Goal: Task Accomplishment & Management: Use online tool/utility

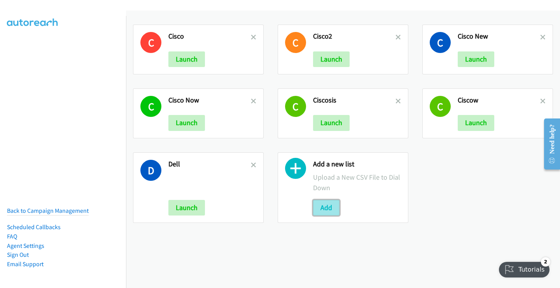
click at [327, 210] on button "Add" at bounding box center [326, 208] width 26 height 16
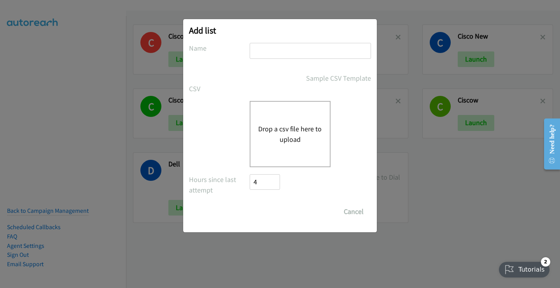
click at [291, 127] on button "Drop a csv file here to upload" at bounding box center [290, 133] width 64 height 21
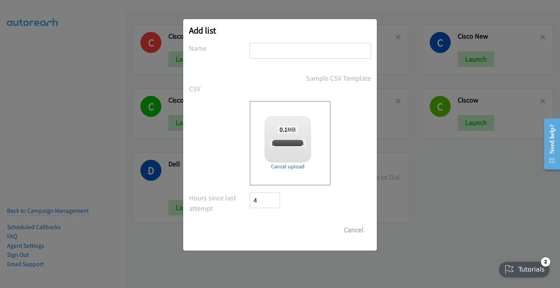
checkbox input "true"
click at [261, 52] on input "text" at bounding box center [310, 51] width 121 height 16
type input "Delle"
click at [276, 229] on input "Save List" at bounding box center [270, 230] width 41 height 16
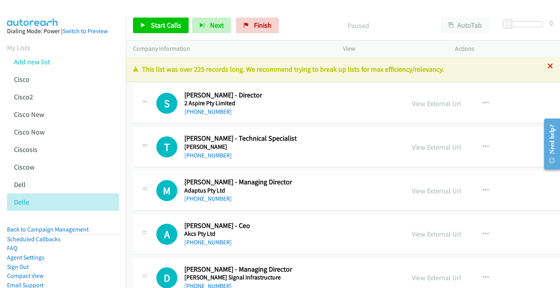
click at [548, 66] on icon at bounding box center [550, 66] width 5 height 5
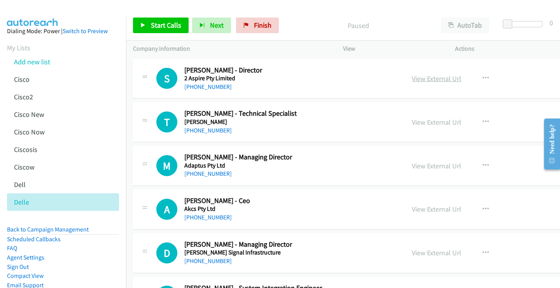
click at [412, 77] on link "View External Url" at bounding box center [436, 78] width 49 height 9
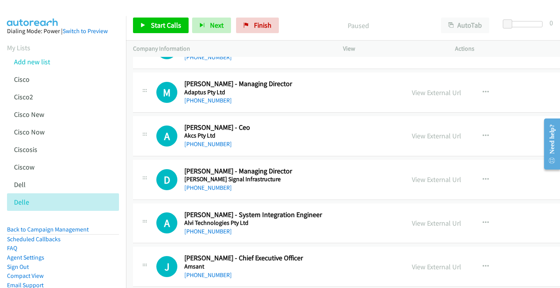
scroll to position [78, 0]
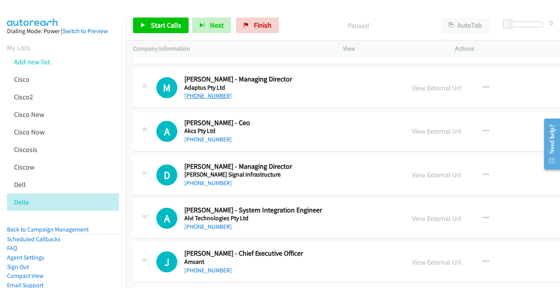
click at [218, 93] on link "[PHONE_NUMBER]" at bounding box center [207, 95] width 47 height 7
click at [412, 87] on link "View External Url" at bounding box center [436, 87] width 49 height 9
click at [205, 140] on link "[PHONE_NUMBER]" at bounding box center [207, 138] width 47 height 7
click at [412, 132] on link "View External Url" at bounding box center [436, 130] width 49 height 9
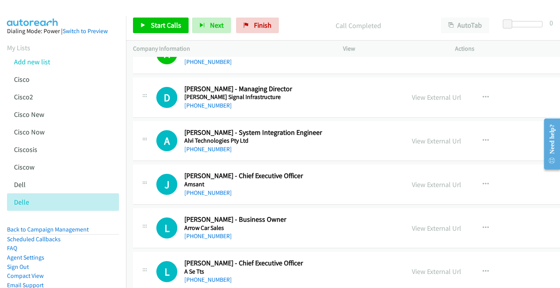
scroll to position [156, 0]
click at [202, 105] on link "[PHONE_NUMBER]" at bounding box center [207, 104] width 47 height 7
click at [412, 95] on link "View External Url" at bounding box center [436, 96] width 49 height 9
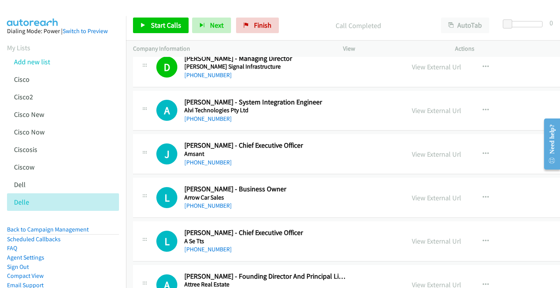
scroll to position [195, 0]
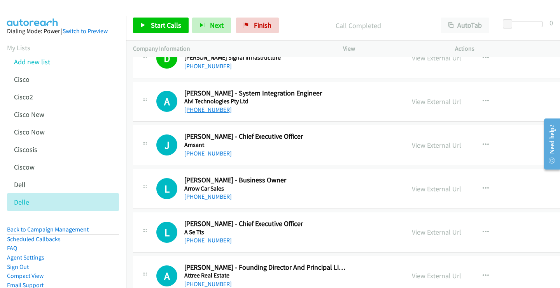
click at [200, 106] on link "[PHONE_NUMBER]" at bounding box center [207, 109] width 47 height 7
click at [412, 100] on link "View External Url" at bounding box center [436, 101] width 49 height 9
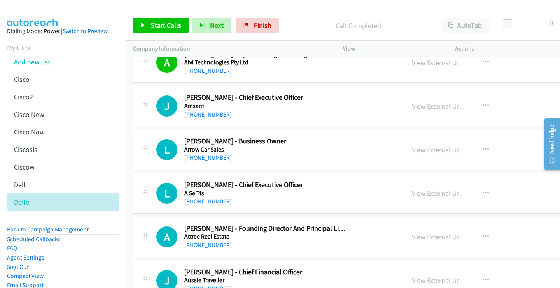
click at [208, 114] on link "[PHONE_NUMBER]" at bounding box center [207, 114] width 47 height 7
click at [412, 107] on link "View External Url" at bounding box center [436, 106] width 49 height 9
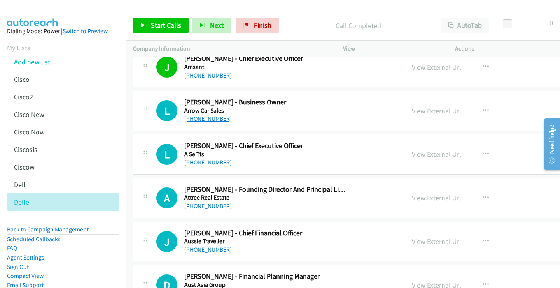
click at [208, 118] on link "[PHONE_NUMBER]" at bounding box center [207, 118] width 47 height 7
click at [412, 109] on link "View External Url" at bounding box center [436, 110] width 49 height 9
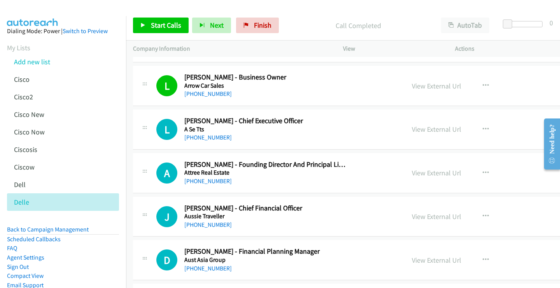
scroll to position [311, 0]
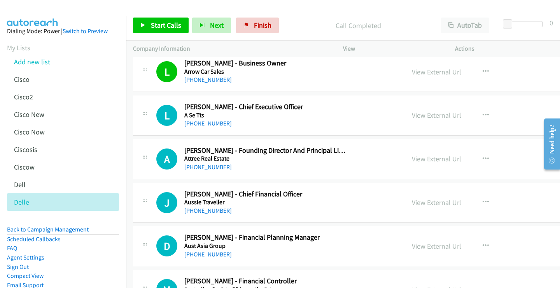
click at [207, 123] on link "[PHONE_NUMBER]" at bounding box center [207, 122] width 47 height 7
click at [412, 117] on link "View External Url" at bounding box center [436, 115] width 49 height 9
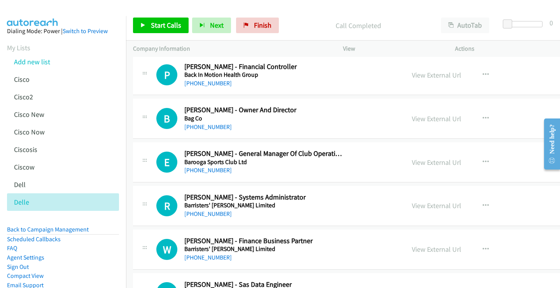
scroll to position [700, 0]
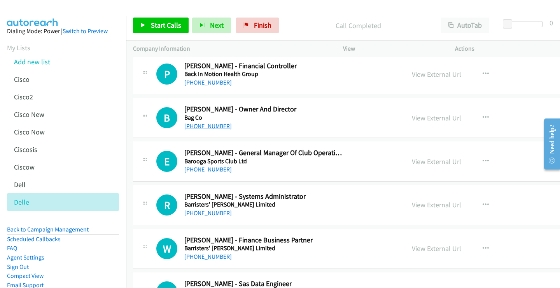
click at [218, 129] on link "[PHONE_NUMBER]" at bounding box center [207, 125] width 47 height 7
click at [412, 120] on link "View External Url" at bounding box center [436, 117] width 49 height 9
click at [211, 168] on link "[PHONE_NUMBER]" at bounding box center [207, 168] width 47 height 7
click at [412, 164] on link "View External Url" at bounding box center [436, 161] width 49 height 9
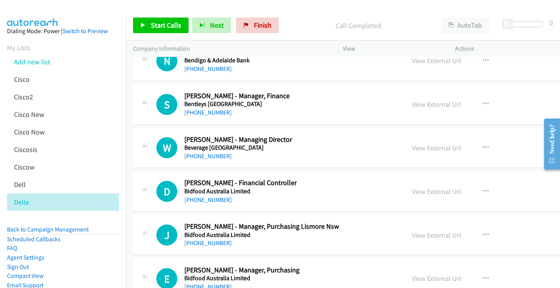
scroll to position [1362, 0]
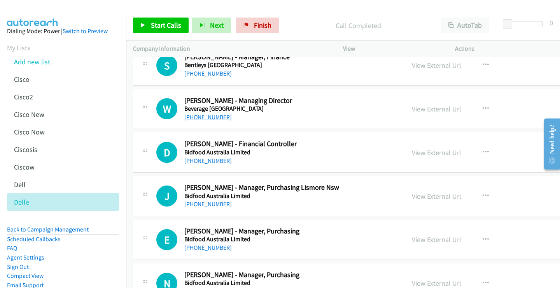
click at [219, 118] on link "[PHONE_NUMBER]" at bounding box center [207, 116] width 47 height 7
click at [412, 110] on link "View External Url" at bounding box center [436, 108] width 49 height 9
click at [412, 108] on link "View External Url" at bounding box center [436, 108] width 49 height 9
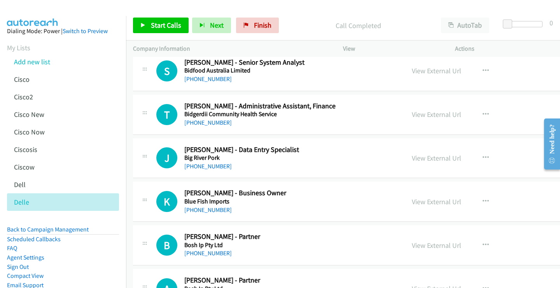
scroll to position [2257, 0]
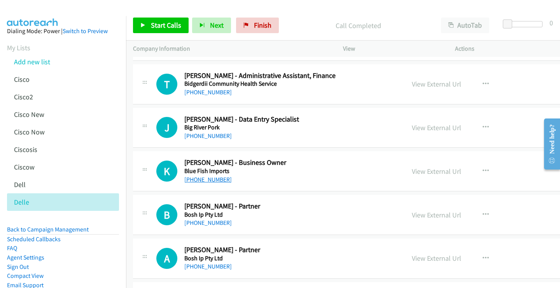
click at [217, 179] on link "[PHONE_NUMBER]" at bounding box center [207, 178] width 47 height 7
click at [412, 170] on link "View External Url" at bounding box center [436, 171] width 49 height 9
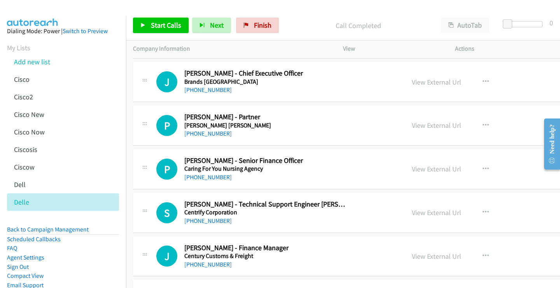
scroll to position [2568, 0]
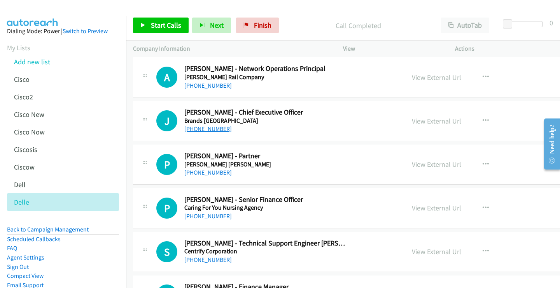
click at [206, 129] on link "[PHONE_NUMBER]" at bounding box center [207, 128] width 47 height 7
click at [412, 121] on link "View External Url" at bounding box center [436, 120] width 49 height 9
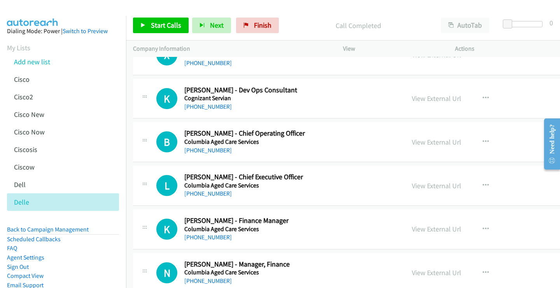
scroll to position [3191, 0]
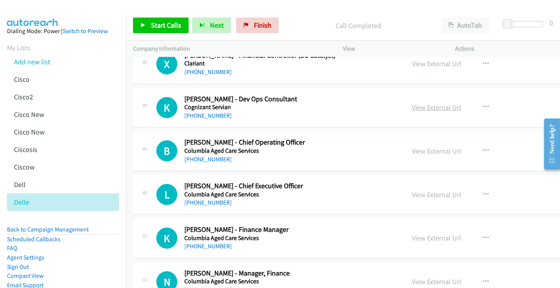
click at [412, 108] on link "View External Url" at bounding box center [436, 107] width 49 height 9
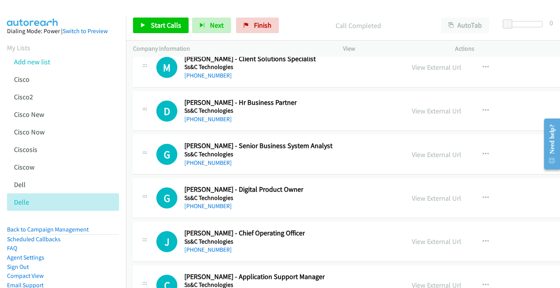
scroll to position [23404, 0]
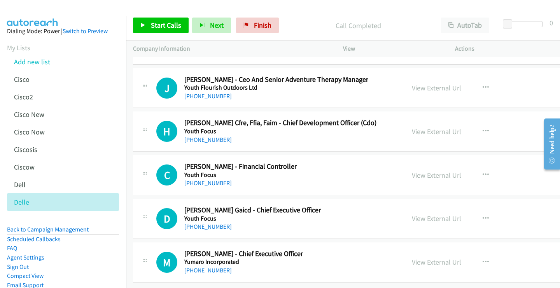
click at [213, 266] on link "[PHONE_NUMBER]" at bounding box center [207, 269] width 47 height 7
click at [412, 257] on link "View External Url" at bounding box center [436, 261] width 49 height 9
click at [212, 223] on link "[PHONE_NUMBER]" at bounding box center [207, 226] width 47 height 7
click at [209, 223] on link "[PHONE_NUMBER]" at bounding box center [207, 226] width 47 height 7
click at [412, 214] on link "View External Url" at bounding box center [436, 218] width 49 height 9
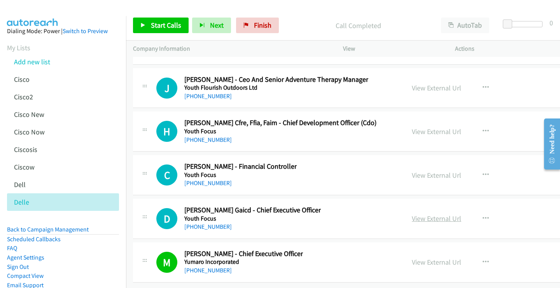
click at [412, 214] on link "View External Url" at bounding box center [436, 218] width 49 height 9
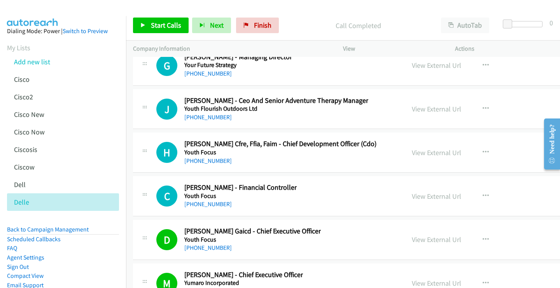
scroll to position [23366, 0]
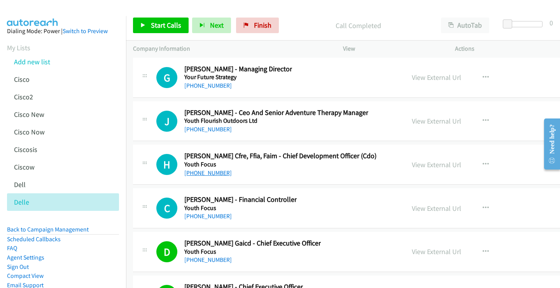
click at [211, 172] on link "[PHONE_NUMBER]" at bounding box center [207, 172] width 47 height 7
click at [412, 162] on link "View External Url" at bounding box center [436, 164] width 49 height 9
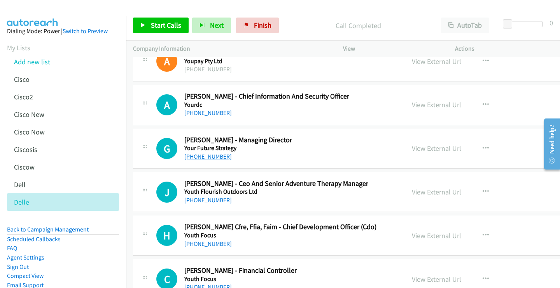
scroll to position [23288, 0]
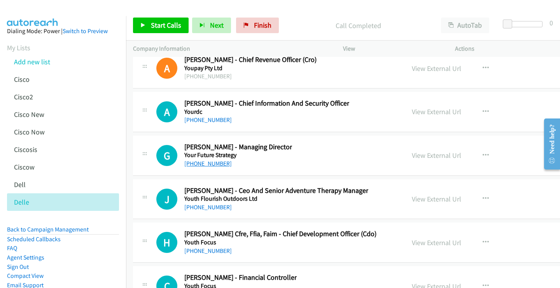
click at [213, 166] on link "[PHONE_NUMBER]" at bounding box center [207, 163] width 47 height 7
click at [412, 155] on link "View External Url" at bounding box center [436, 155] width 49 height 9
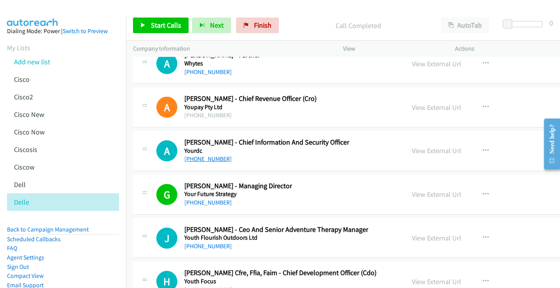
click at [214, 159] on link "[PHONE_NUMBER]" at bounding box center [207, 158] width 47 height 7
click at [412, 151] on link "View External Url" at bounding box center [436, 150] width 49 height 9
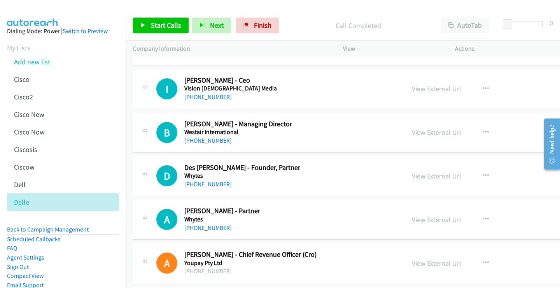
scroll to position [23054, 0]
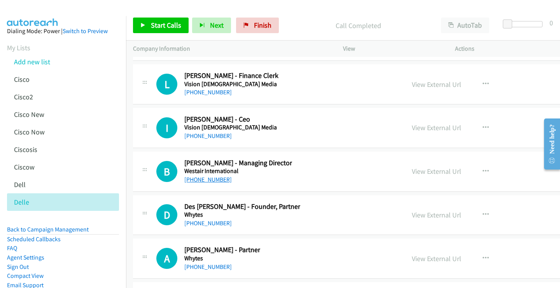
click at [209, 179] on link "[PHONE_NUMBER]" at bounding box center [207, 178] width 47 height 7
click at [412, 172] on link "View External Url" at bounding box center [436, 171] width 49 height 9
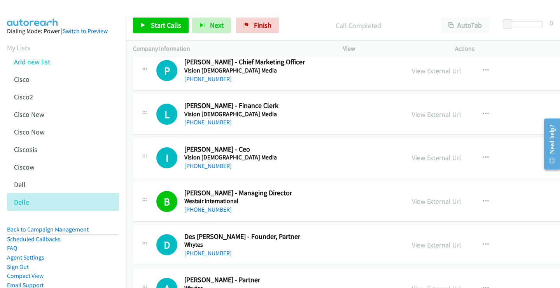
scroll to position [23015, 0]
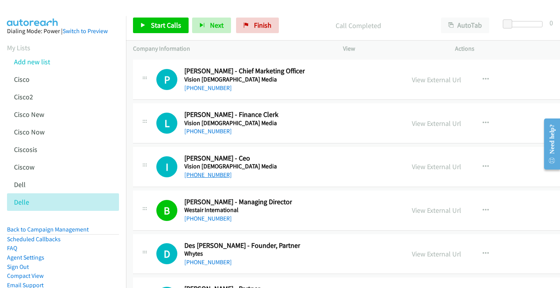
click at [200, 174] on link "[PHONE_NUMBER]" at bounding box center [207, 174] width 47 height 7
click at [412, 166] on link "View External Url" at bounding box center [436, 166] width 49 height 9
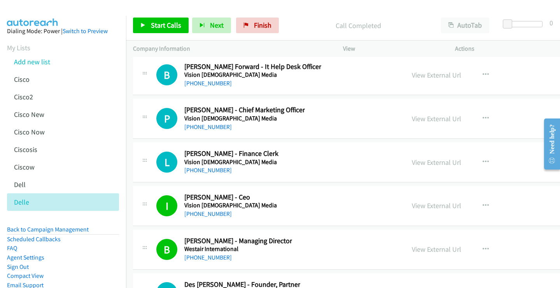
scroll to position [22937, 0]
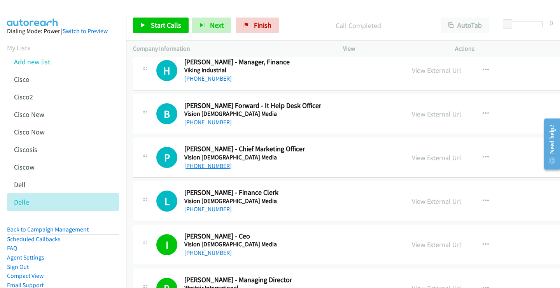
click at [206, 167] on link "[PHONE_NUMBER]" at bounding box center [207, 165] width 47 height 7
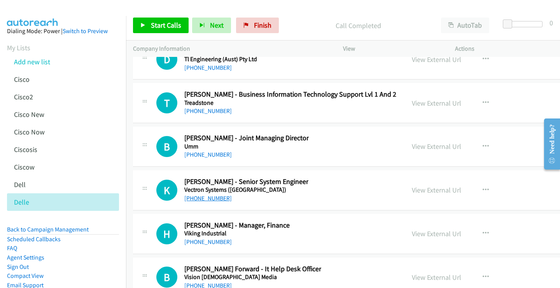
scroll to position [22743, 0]
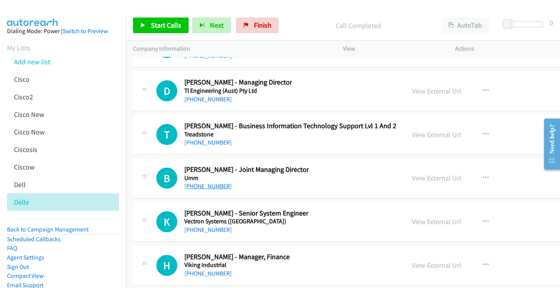
click at [211, 187] on link "[PHONE_NUMBER]" at bounding box center [207, 185] width 47 height 7
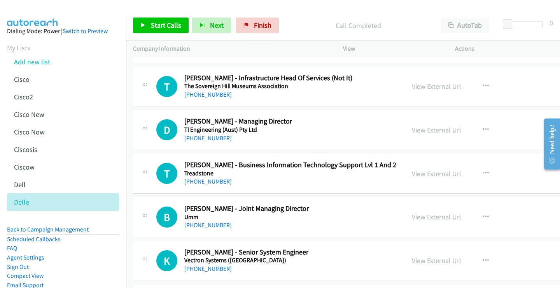
scroll to position [22665, 0]
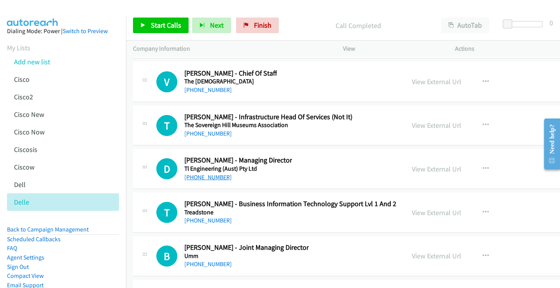
click at [209, 178] on link "[PHONE_NUMBER]" at bounding box center [207, 176] width 47 height 7
click at [412, 168] on link "View External Url" at bounding box center [436, 168] width 49 height 9
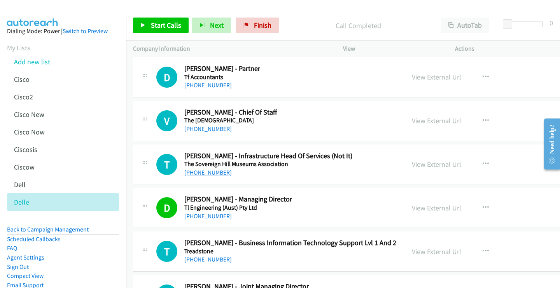
click at [216, 172] on link "[PHONE_NUMBER]" at bounding box center [207, 171] width 47 height 7
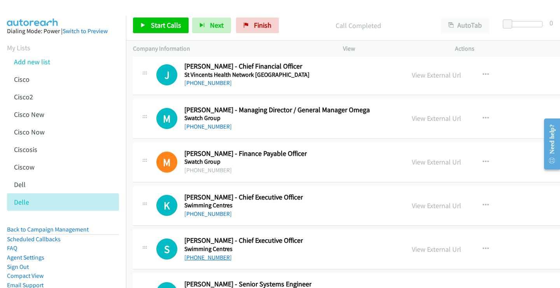
scroll to position [22354, 0]
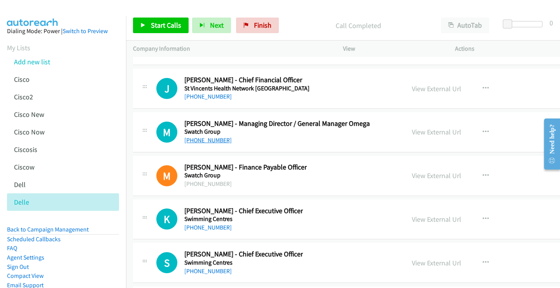
click at [207, 143] on link "[PHONE_NUMBER]" at bounding box center [207, 139] width 47 height 7
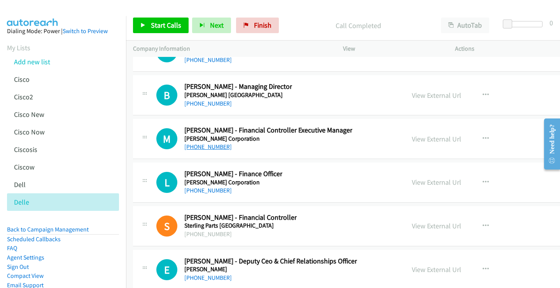
scroll to position [22004, 0]
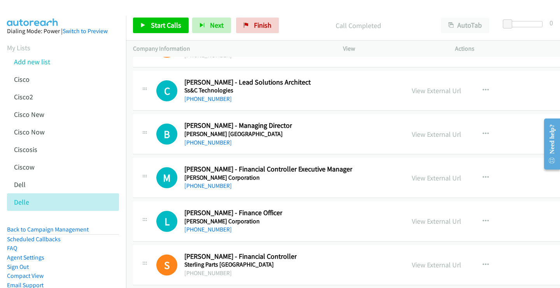
drag, startPoint x: 207, startPoint y: 140, endPoint x: 229, endPoint y: 142, distance: 21.5
click at [207, 140] on link "[PHONE_NUMBER]" at bounding box center [207, 142] width 47 height 7
click at [412, 135] on link "View External Url" at bounding box center [436, 134] width 49 height 9
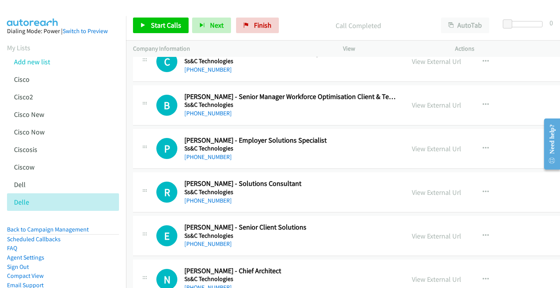
scroll to position [21498, 0]
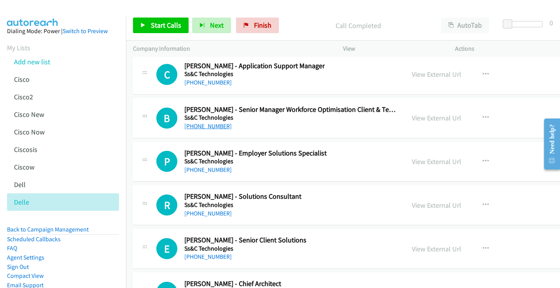
click at [216, 124] on link "[PHONE_NUMBER]" at bounding box center [207, 125] width 47 height 7
click at [412, 116] on link "View External Url" at bounding box center [436, 117] width 49 height 9
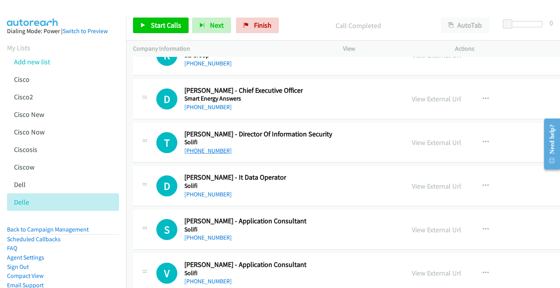
scroll to position [19824, 0]
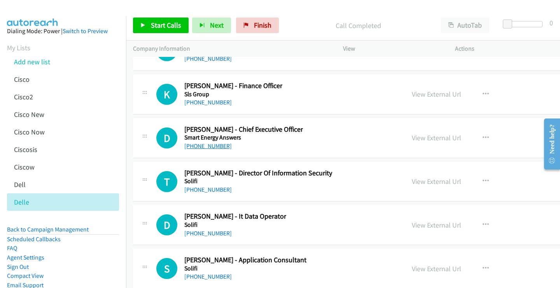
click at [214, 145] on link "[PHONE_NUMBER]" at bounding box center [207, 145] width 47 height 7
click at [412, 138] on link "View External Url" at bounding box center [436, 137] width 49 height 9
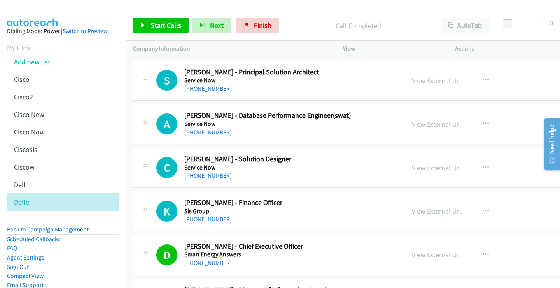
scroll to position [19630, 0]
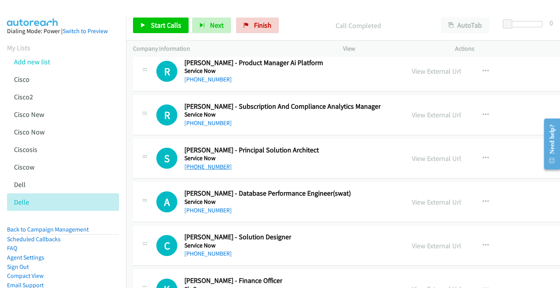
click at [210, 167] on link "[PHONE_NUMBER]" at bounding box center [207, 166] width 47 height 7
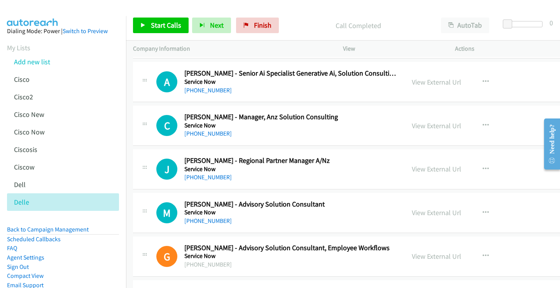
scroll to position [17840, 0]
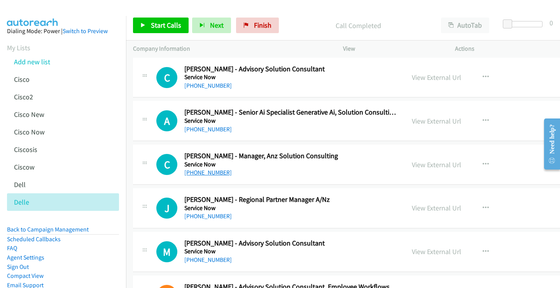
click at [211, 172] on link "[PHONE_NUMBER]" at bounding box center [207, 171] width 47 height 7
click at [412, 165] on link "View External Url" at bounding box center [436, 164] width 49 height 9
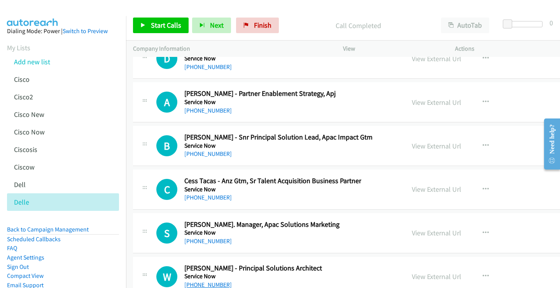
scroll to position [16906, 0]
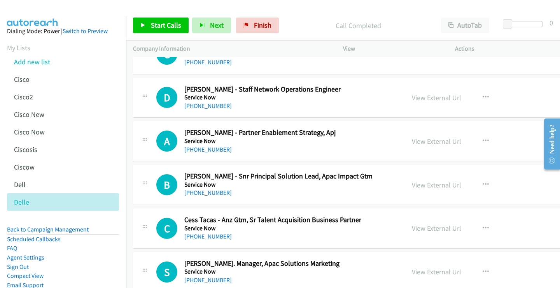
click at [376, 78] on div "D Callback Scheduled [PERSON_NAME] - Staff Network Operations Engineer Service …" at bounding box center [391, 98] width 516 height 40
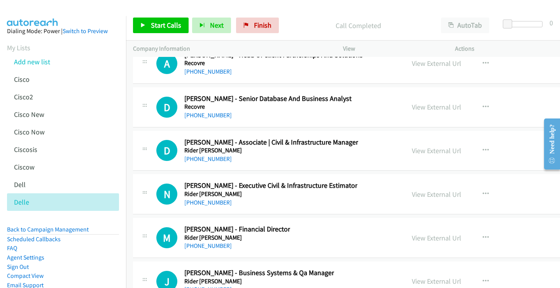
scroll to position [13384, 0]
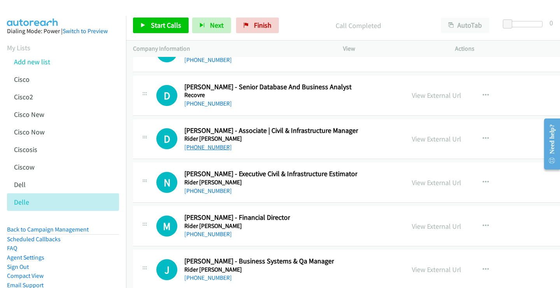
click at [216, 146] on link "[PHONE_NUMBER]" at bounding box center [207, 146] width 47 height 7
click at [412, 137] on link "View External Url" at bounding box center [436, 138] width 49 height 9
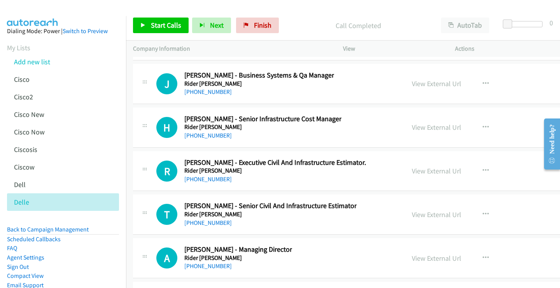
scroll to position [13579, 0]
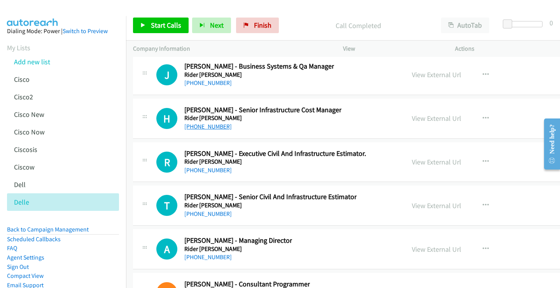
click at [212, 128] on link "[PHONE_NUMBER]" at bounding box center [207, 126] width 47 height 7
click at [412, 118] on link "View External Url" at bounding box center [436, 118] width 49 height 9
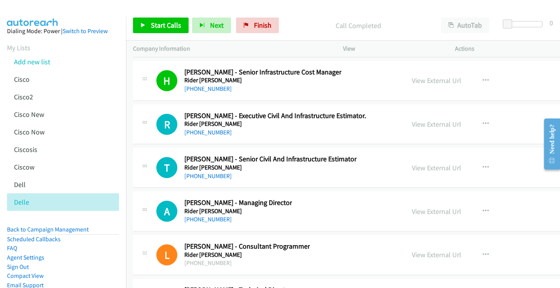
scroll to position [13656, 0]
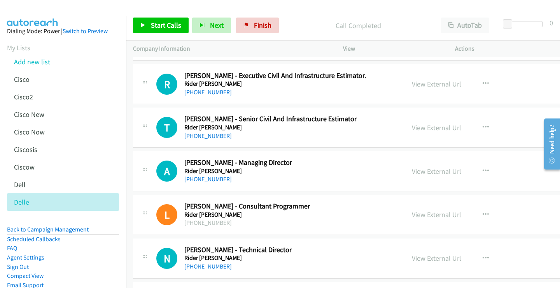
click at [209, 93] on link "[PHONE_NUMBER]" at bounding box center [207, 91] width 47 height 7
click at [412, 84] on link "View External Url" at bounding box center [436, 83] width 49 height 9
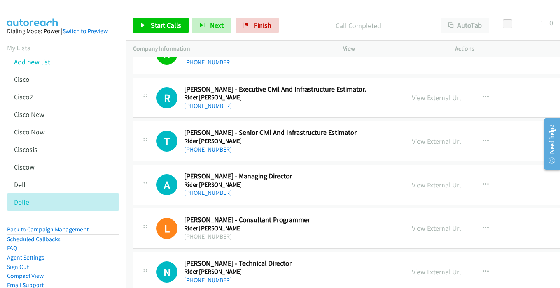
scroll to position [13695, 0]
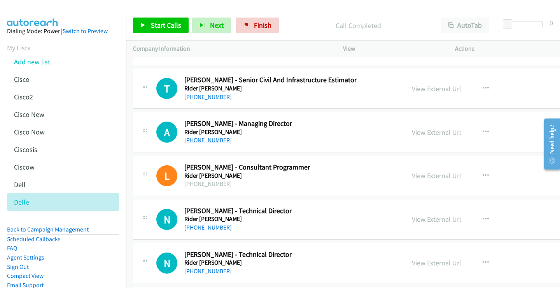
click at [216, 142] on link "[PHONE_NUMBER]" at bounding box center [207, 139] width 47 height 7
click at [412, 132] on link "View External Url" at bounding box center [436, 132] width 49 height 9
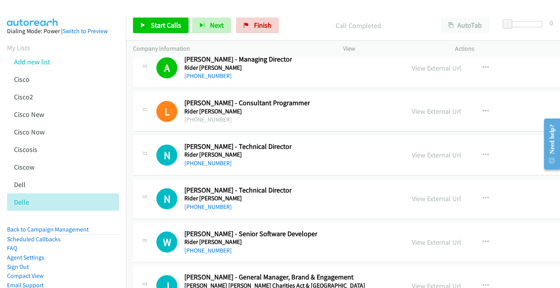
scroll to position [13773, 0]
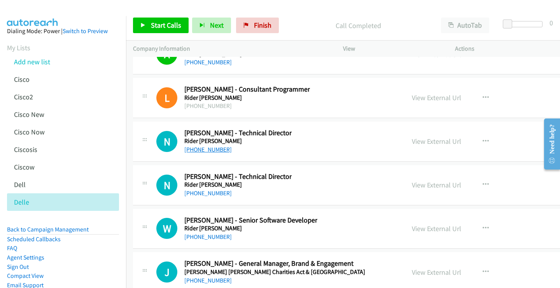
click at [211, 150] on link "[PHONE_NUMBER]" at bounding box center [207, 149] width 47 height 7
click at [412, 139] on link "View External Url" at bounding box center [436, 141] width 49 height 9
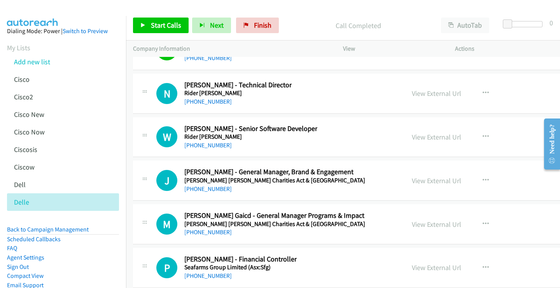
scroll to position [13851, 0]
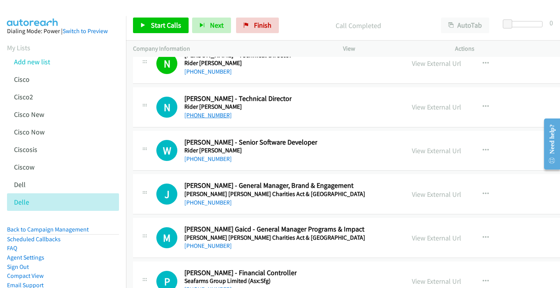
click at [209, 116] on link "[PHONE_NUMBER]" at bounding box center [207, 114] width 47 height 7
click at [412, 107] on link "View External Url" at bounding box center [436, 106] width 49 height 9
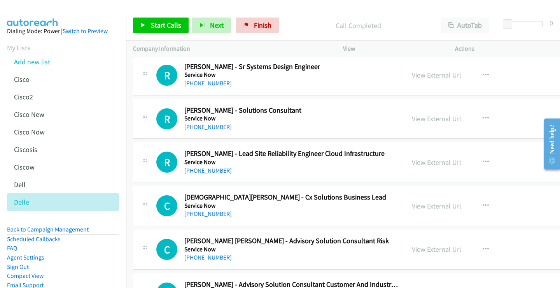
scroll to position [15734, 0]
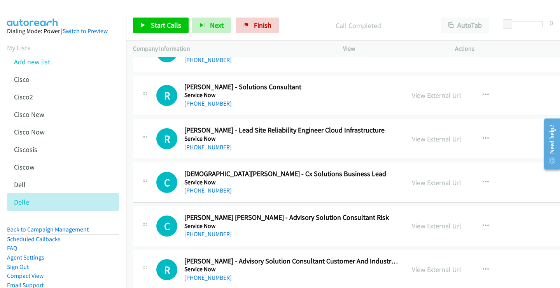
click at [214, 146] on link "[PHONE_NUMBER]" at bounding box center [207, 146] width 47 height 7
click at [412, 138] on link "View External Url" at bounding box center [436, 138] width 49 height 9
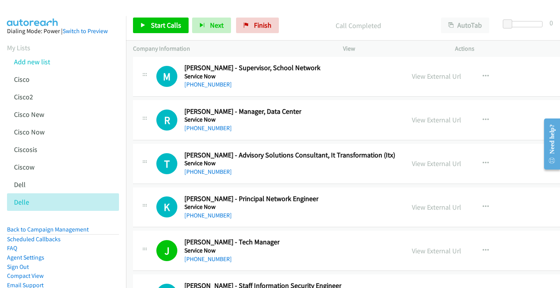
scroll to position [14449, 0]
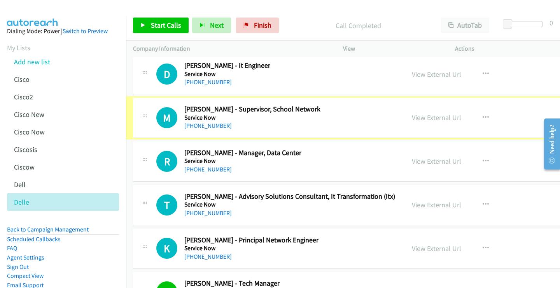
click at [253, 121] on div "[PHONE_NUMBER]" at bounding box center [252, 125] width 136 height 9
drag, startPoint x: 253, startPoint y: 121, endPoint x: 405, endPoint y: 112, distance: 152.4
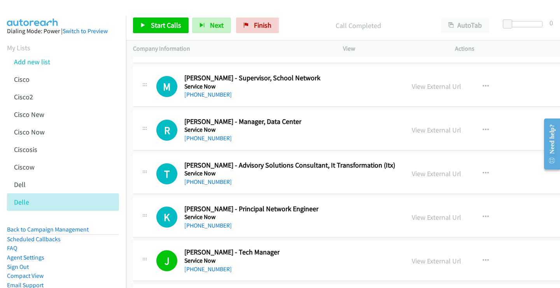
scroll to position [14488, 0]
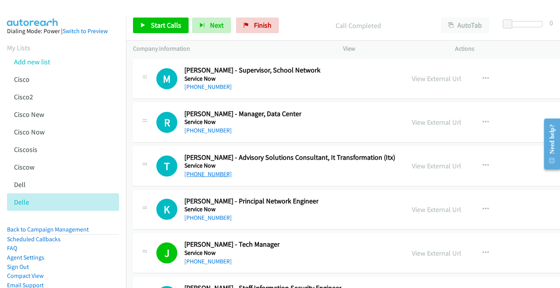
click at [204, 176] on link "[PHONE_NUMBER]" at bounding box center [207, 173] width 47 height 7
click at [412, 166] on link "View External Url" at bounding box center [436, 165] width 49 height 9
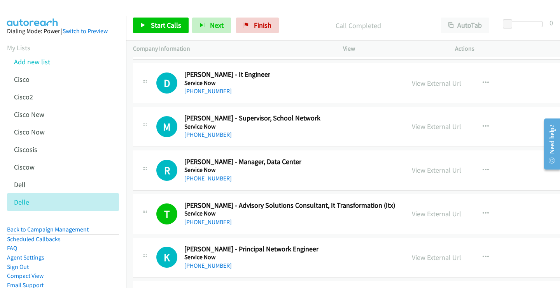
scroll to position [14449, 0]
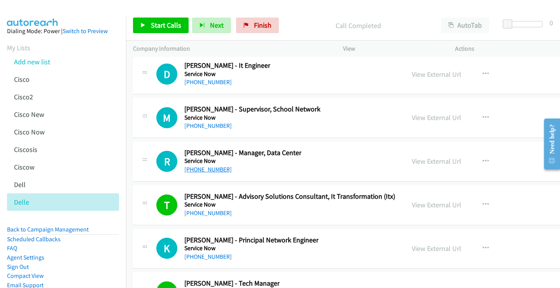
click at [212, 168] on link "[PHONE_NUMBER]" at bounding box center [207, 168] width 47 height 7
click at [412, 160] on link "View External Url" at bounding box center [436, 160] width 49 height 9
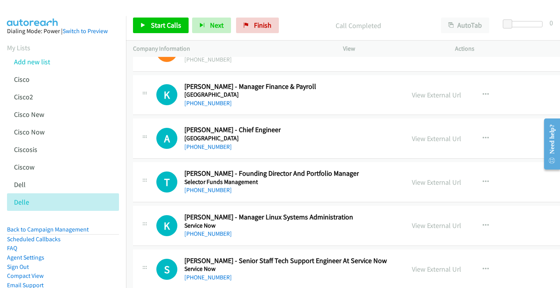
scroll to position [14138, 0]
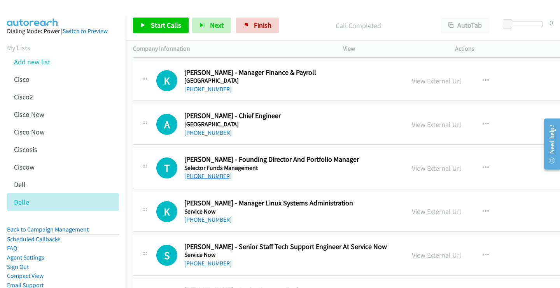
click at [213, 175] on link "[PHONE_NUMBER]" at bounding box center [207, 175] width 47 height 7
click at [412, 168] on link "View External Url" at bounding box center [436, 167] width 49 height 9
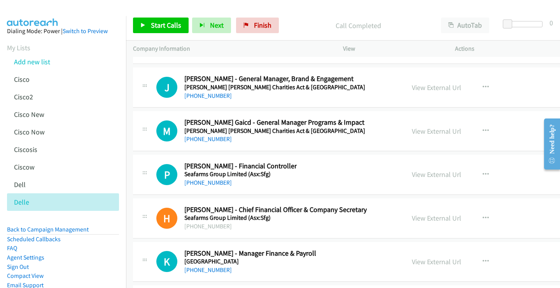
scroll to position [13944, 0]
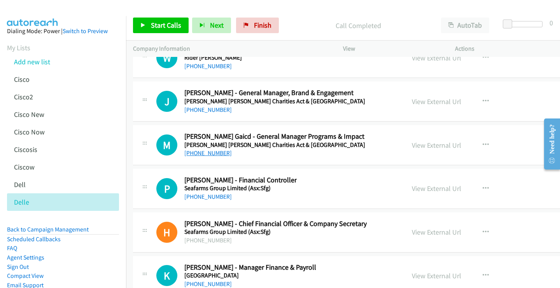
click at [207, 153] on link "[PHONE_NUMBER]" at bounding box center [207, 152] width 47 height 7
click at [412, 146] on link "View External Url" at bounding box center [436, 144] width 49 height 9
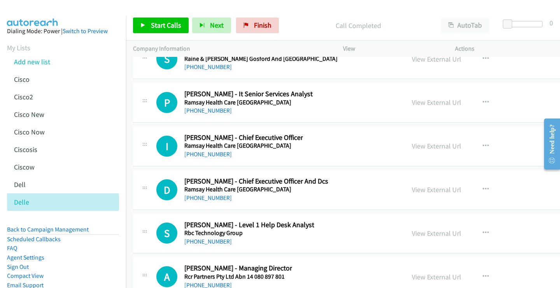
scroll to position [13010, 0]
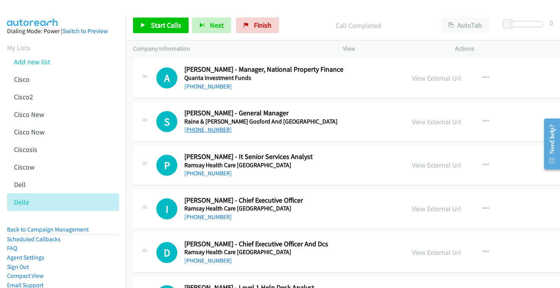
click at [210, 127] on link "[PHONE_NUMBER]" at bounding box center [207, 129] width 47 height 7
click at [412, 121] on link "View External Url" at bounding box center [436, 121] width 49 height 9
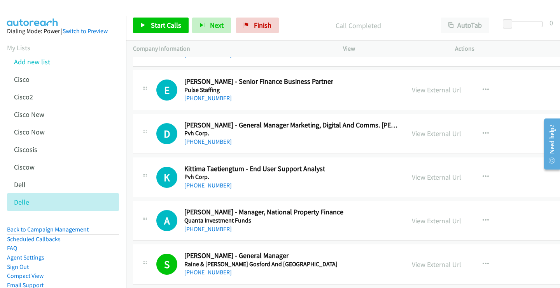
scroll to position [12854, 0]
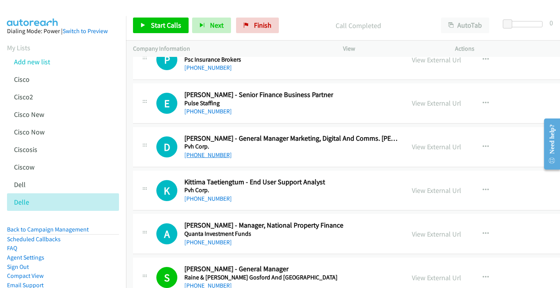
click at [207, 154] on link "[PHONE_NUMBER]" at bounding box center [207, 154] width 47 height 7
click at [412, 146] on link "View External Url" at bounding box center [436, 146] width 49 height 9
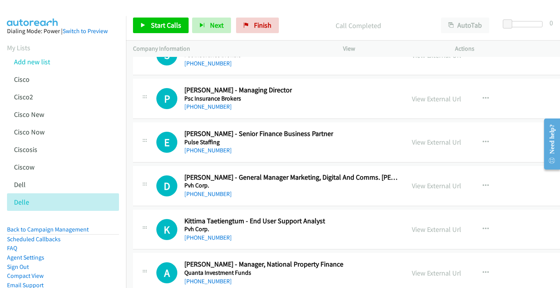
scroll to position [12776, 0]
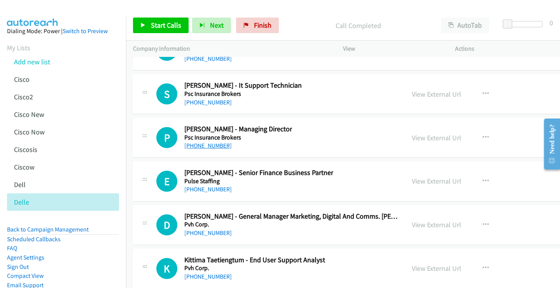
click at [208, 147] on link "[PHONE_NUMBER]" at bounding box center [207, 145] width 47 height 7
click at [412, 137] on link "View External Url" at bounding box center [436, 137] width 49 height 9
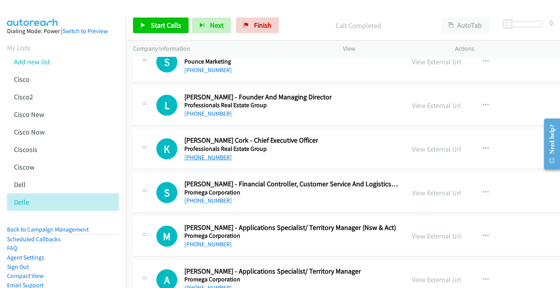
scroll to position [12465, 0]
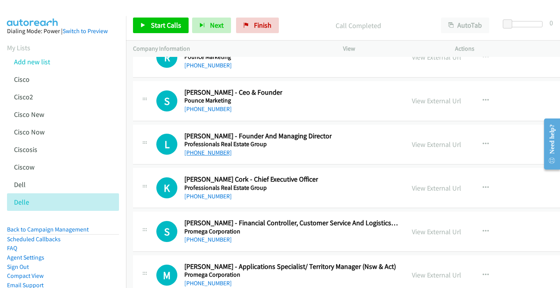
click at [211, 153] on link "[PHONE_NUMBER]" at bounding box center [207, 152] width 47 height 7
click at [412, 145] on link "View External Url" at bounding box center [436, 144] width 49 height 9
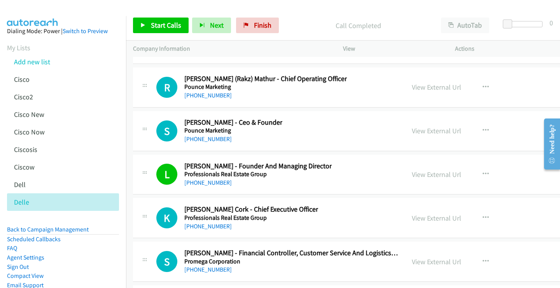
scroll to position [12426, 0]
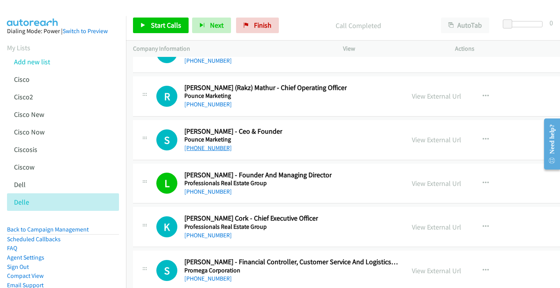
click at [209, 147] on link "[PHONE_NUMBER]" at bounding box center [207, 147] width 47 height 7
click at [412, 140] on link "View External Url" at bounding box center [436, 139] width 49 height 9
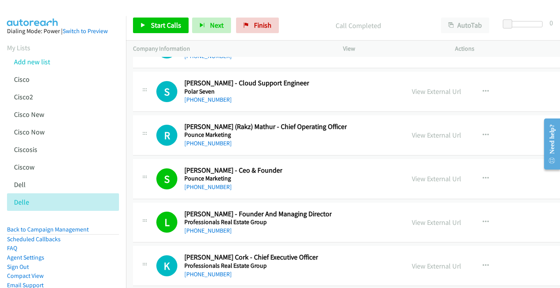
scroll to position [12348, 0]
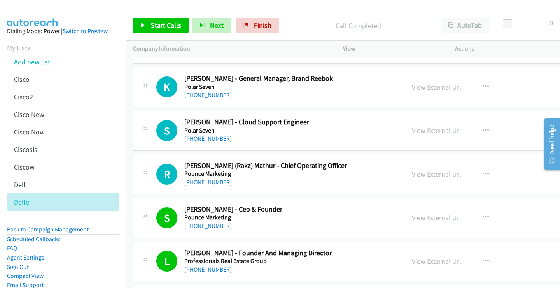
click at [217, 184] on link "[PHONE_NUMBER]" at bounding box center [207, 181] width 47 height 7
click at [412, 174] on link "View External Url" at bounding box center [436, 173] width 49 height 9
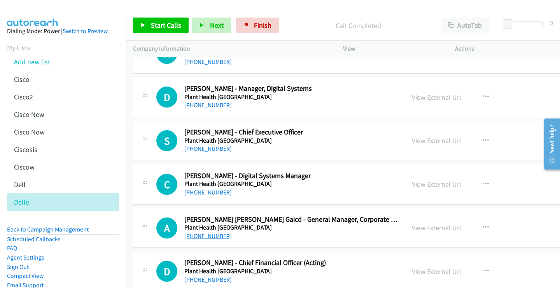
scroll to position [12115, 0]
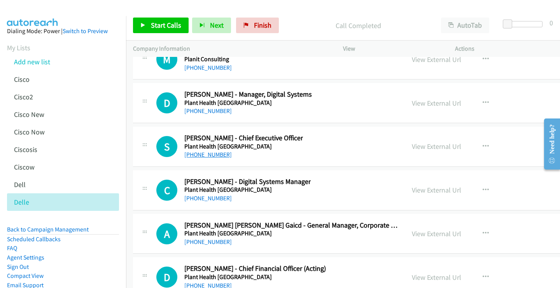
click at [206, 153] on link "[PHONE_NUMBER]" at bounding box center [207, 154] width 47 height 7
click at [412, 143] on link "View External Url" at bounding box center [436, 146] width 49 height 9
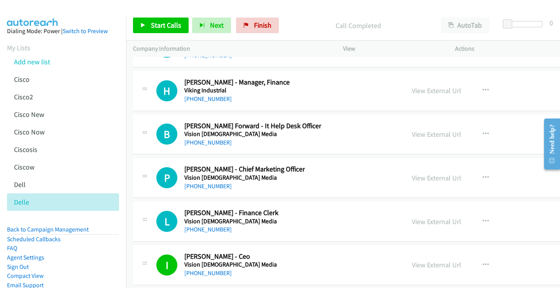
scroll to position [23404, 0]
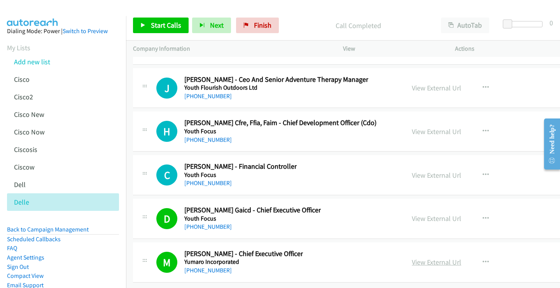
click at [412, 258] on link "View External Url" at bounding box center [436, 261] width 49 height 9
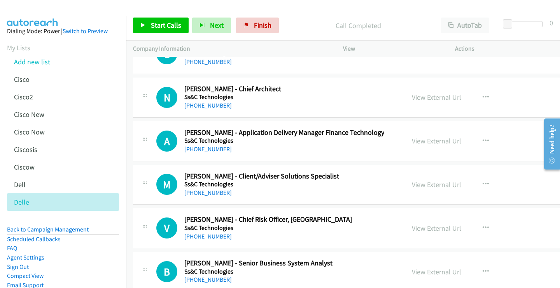
scroll to position [21653, 0]
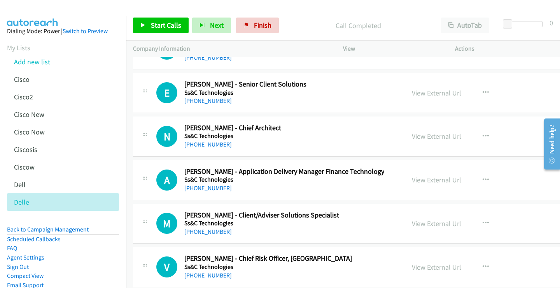
click at [211, 146] on link "[PHONE_NUMBER]" at bounding box center [207, 143] width 47 height 7
click at [412, 135] on link "View External Url" at bounding box center [436, 136] width 49 height 9
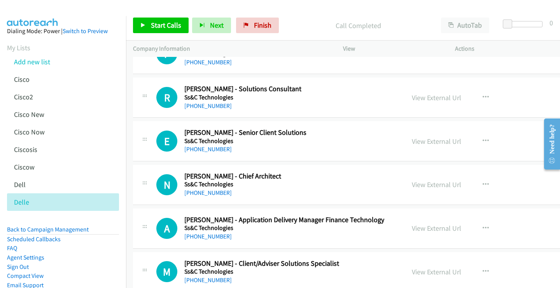
scroll to position [21576, 0]
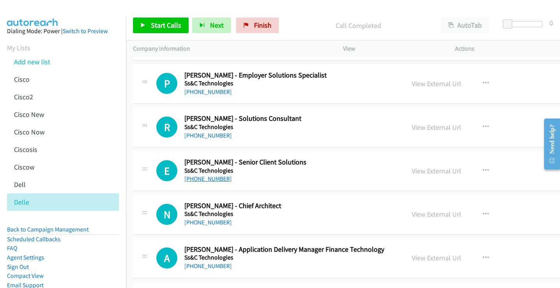
click at [219, 179] on link "[PHONE_NUMBER]" at bounding box center [207, 178] width 47 height 7
click at [412, 170] on link "View External Url" at bounding box center [436, 170] width 49 height 9
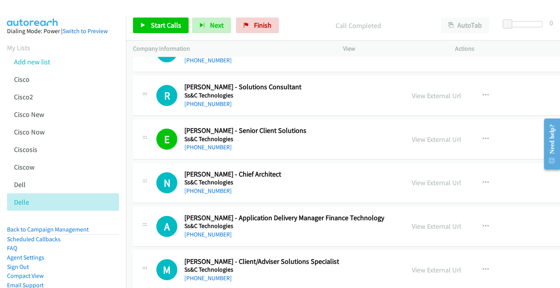
scroll to position [21614, 0]
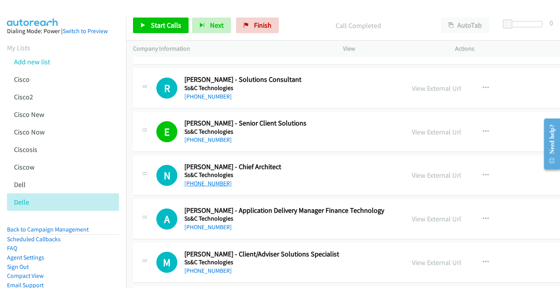
click at [219, 183] on link "[PHONE_NUMBER]" at bounding box center [207, 182] width 47 height 7
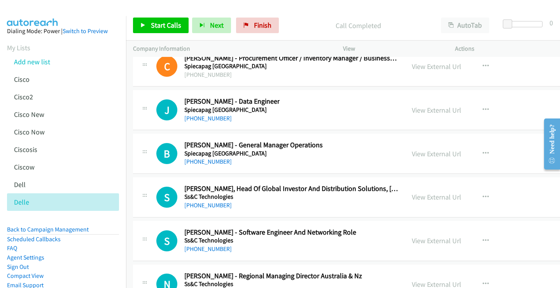
scroll to position [20214, 0]
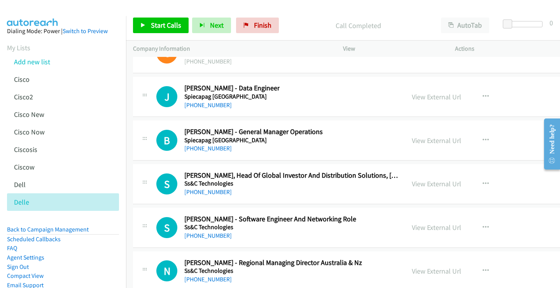
click at [206, 152] on div "[PHONE_NUMBER]" at bounding box center [253, 148] width 139 height 9
click at [206, 150] on link "[PHONE_NUMBER]" at bounding box center [207, 147] width 47 height 7
click at [412, 142] on link "View External Url" at bounding box center [436, 140] width 49 height 9
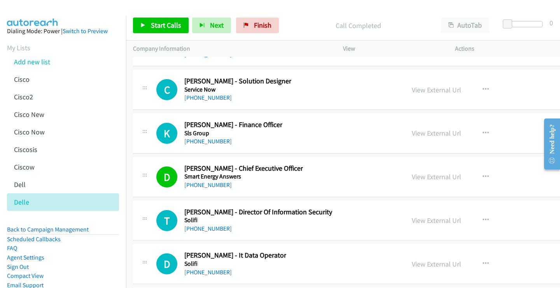
scroll to position [19747, 0]
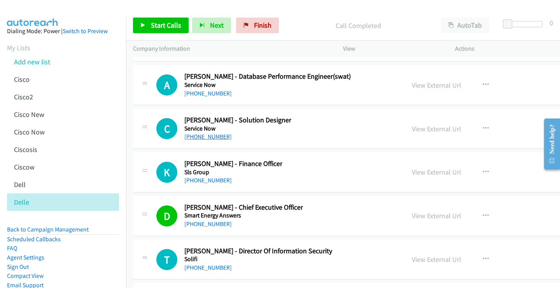
click at [209, 137] on link "[PHONE_NUMBER]" at bounding box center [207, 136] width 47 height 7
click at [412, 127] on link "View External Url" at bounding box center [436, 128] width 49 height 9
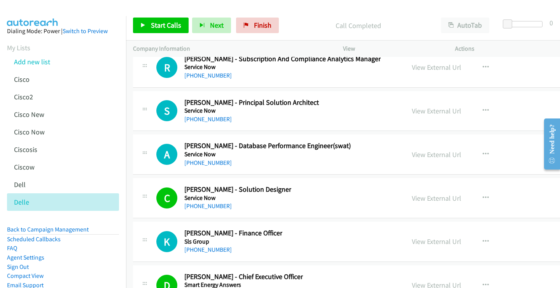
scroll to position [19669, 0]
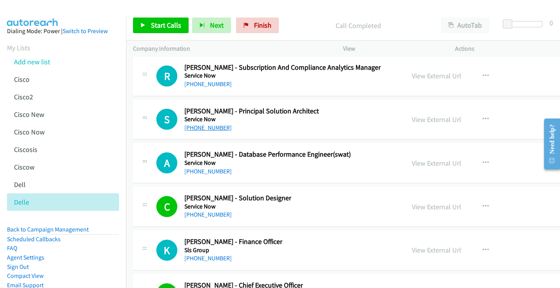
click at [209, 127] on link "[PHONE_NUMBER]" at bounding box center [207, 127] width 47 height 7
click at [412, 117] on link "View External Url" at bounding box center [436, 119] width 49 height 9
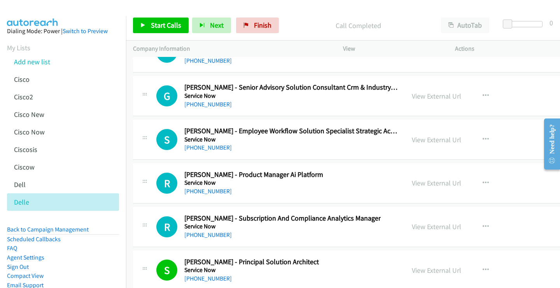
scroll to position [19513, 0]
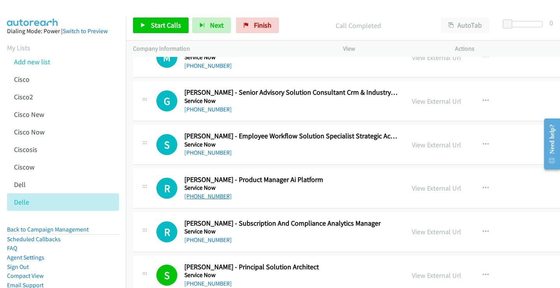
click at [212, 196] on link "[PHONE_NUMBER]" at bounding box center [207, 195] width 47 height 7
drag, startPoint x: 383, startPoint y: 184, endPoint x: 217, endPoint y: 149, distance: 169.2
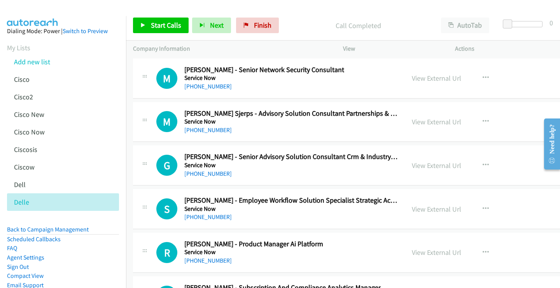
scroll to position [19435, 0]
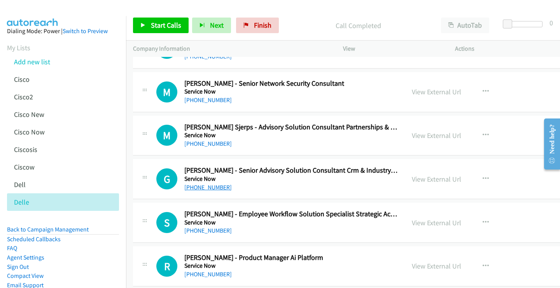
click at [219, 188] on link "[PHONE_NUMBER]" at bounding box center [207, 186] width 47 height 7
click at [412, 179] on link "View External Url" at bounding box center [436, 178] width 49 height 9
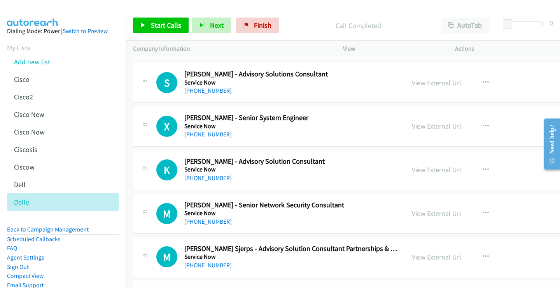
scroll to position [19280, 0]
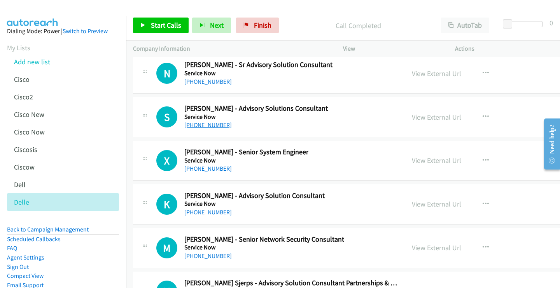
click at [207, 124] on link "[PHONE_NUMBER]" at bounding box center [207, 124] width 47 height 7
click at [412, 115] on link "View External Url" at bounding box center [436, 116] width 49 height 9
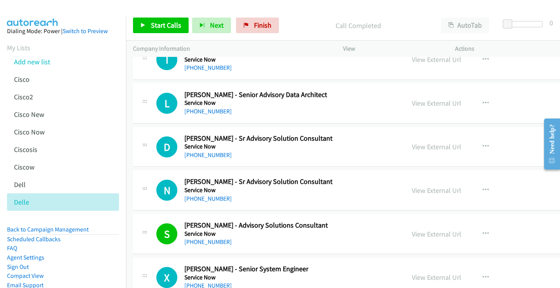
scroll to position [19124, 0]
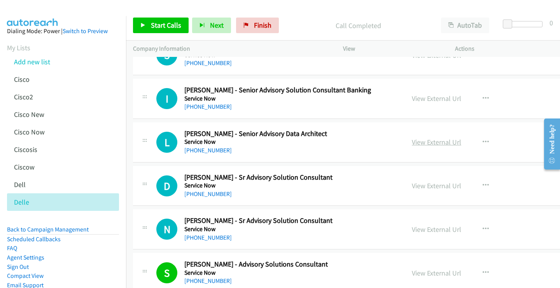
click at [412, 142] on link "View External Url" at bounding box center [436, 141] width 49 height 9
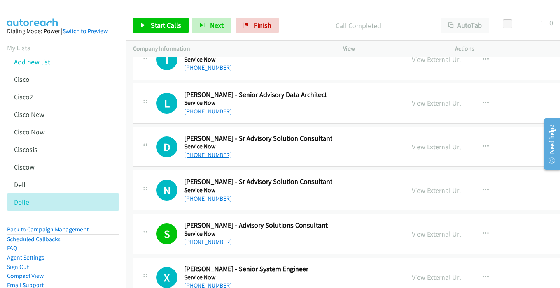
click at [211, 152] on link "[PHONE_NUMBER]" at bounding box center [207, 154] width 47 height 7
click at [412, 144] on link "View External Url" at bounding box center [436, 146] width 49 height 9
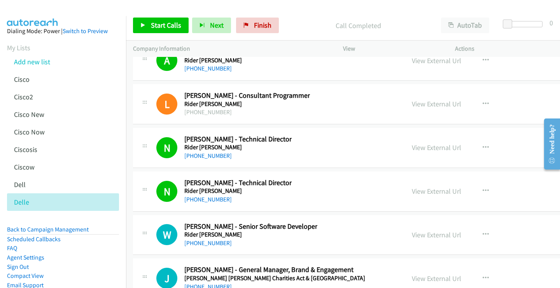
scroll to position [13754, 0]
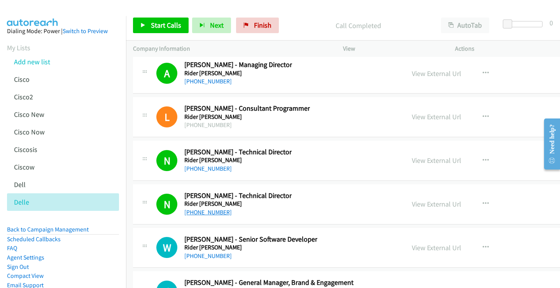
click at [208, 212] on link "[PHONE_NUMBER]" at bounding box center [207, 211] width 47 height 7
click at [412, 203] on link "View External Url" at bounding box center [436, 203] width 49 height 9
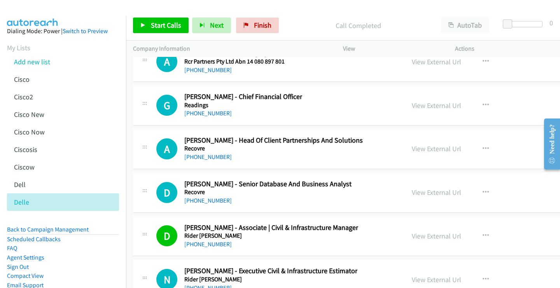
scroll to position [13248, 0]
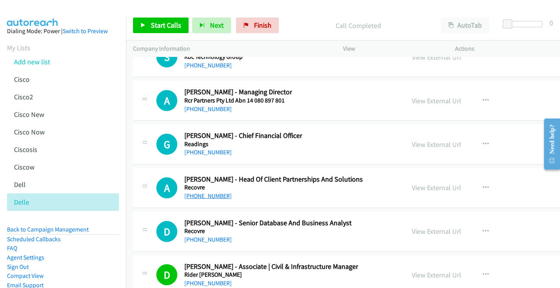
click at [211, 197] on link "[PHONE_NUMBER]" at bounding box center [207, 195] width 47 height 7
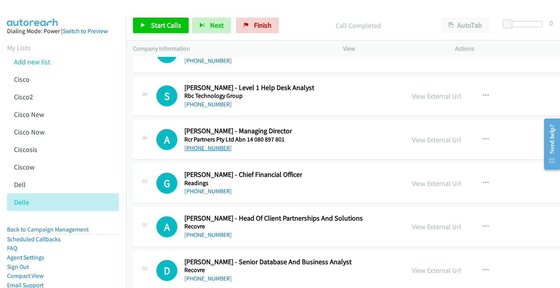
click at [214, 151] on link "[PHONE_NUMBER]" at bounding box center [207, 147] width 47 height 7
click at [412, 142] on link "View External Url" at bounding box center [436, 139] width 49 height 9
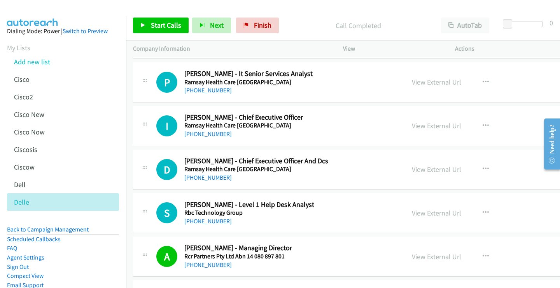
scroll to position [13054, 0]
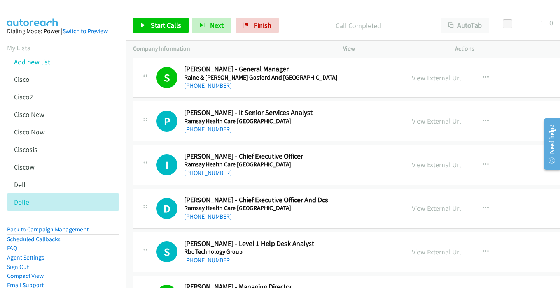
click at [208, 130] on link "[PHONE_NUMBER]" at bounding box center [207, 128] width 47 height 7
click at [412, 121] on link "View External Url" at bounding box center [436, 120] width 49 height 9
click at [210, 129] on link "[PHONE_NUMBER]" at bounding box center [207, 128] width 47 height 7
click at [412, 121] on link "View External Url" at bounding box center [436, 120] width 49 height 9
click at [205, 174] on link "[PHONE_NUMBER]" at bounding box center [207, 172] width 47 height 7
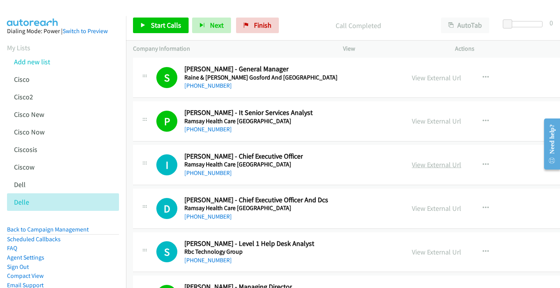
click at [412, 164] on link "View External Url" at bounding box center [436, 164] width 49 height 9
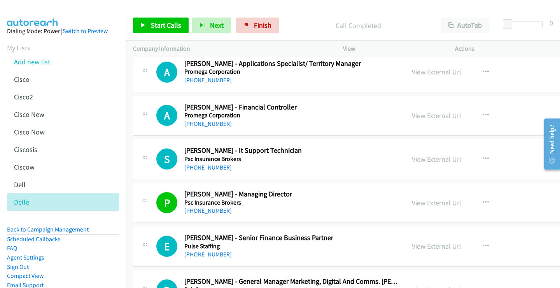
scroll to position [12703, 0]
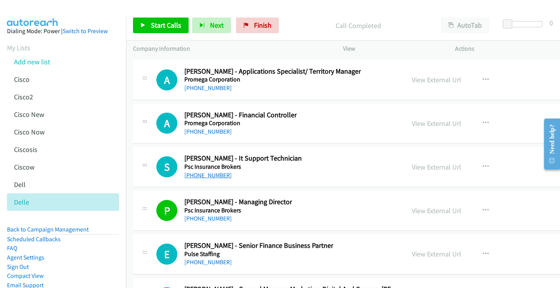
click at [215, 176] on link "[PHONE_NUMBER]" at bounding box center [207, 174] width 47 height 7
click at [412, 165] on link "View External Url" at bounding box center [436, 166] width 49 height 9
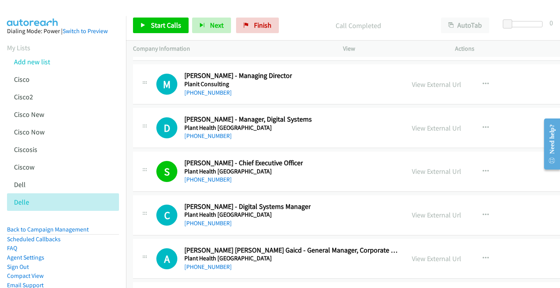
scroll to position [12081, 0]
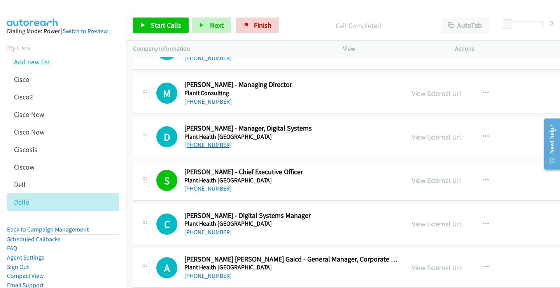
click at [209, 145] on link "[PHONE_NUMBER]" at bounding box center [207, 144] width 47 height 7
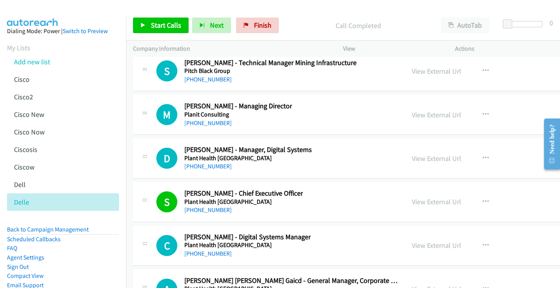
scroll to position [12042, 0]
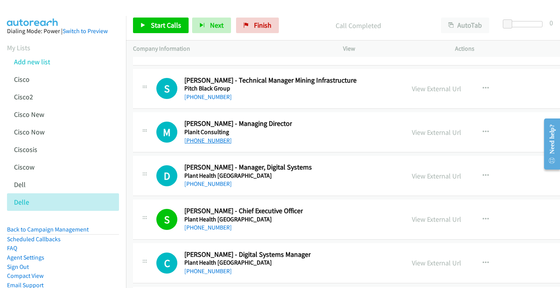
click at [212, 141] on link "[PHONE_NUMBER]" at bounding box center [207, 140] width 47 height 7
click at [412, 132] on link "View External Url" at bounding box center [436, 132] width 49 height 9
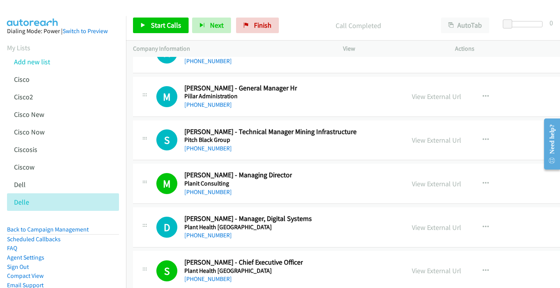
scroll to position [12003, 0]
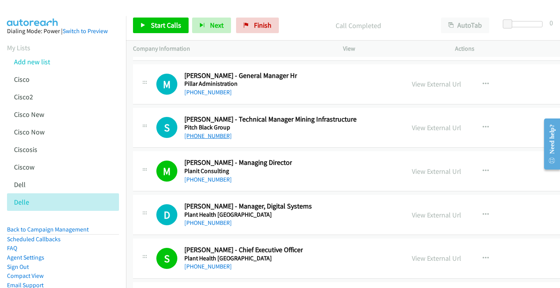
click at [197, 139] on link "[PHONE_NUMBER]" at bounding box center [207, 135] width 47 height 7
click at [412, 127] on link "View External Url" at bounding box center [436, 127] width 49 height 9
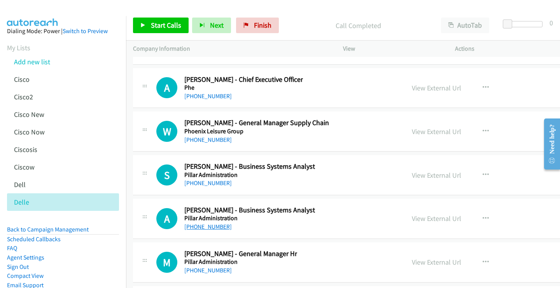
scroll to position [11808, 0]
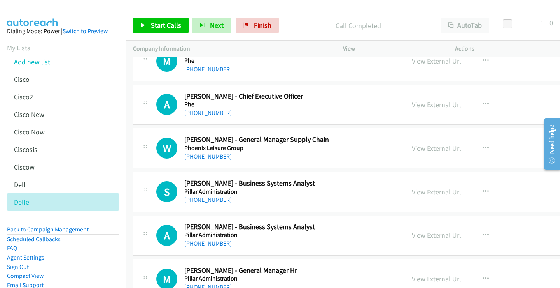
click at [221, 157] on link "[PHONE_NUMBER]" at bounding box center [207, 156] width 47 height 7
click at [412, 148] on link "View External Url" at bounding box center [436, 148] width 49 height 9
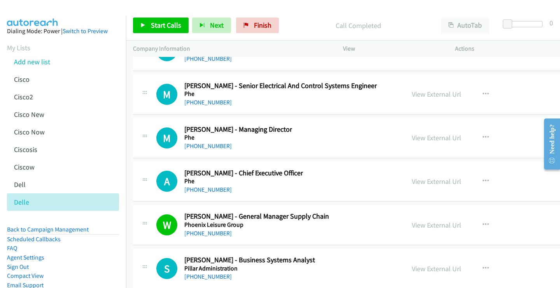
scroll to position [11731, 0]
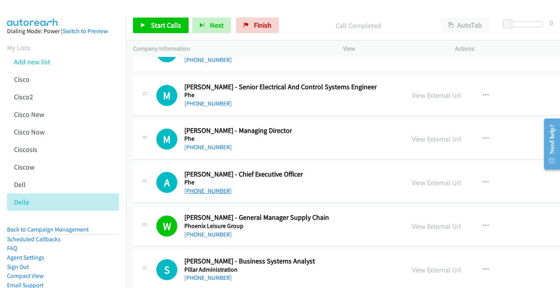
click at [208, 191] on link "[PHONE_NUMBER]" at bounding box center [207, 190] width 47 height 7
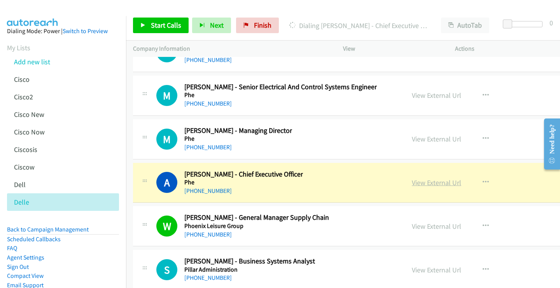
click at [412, 184] on link "View External Url" at bounding box center [436, 182] width 49 height 9
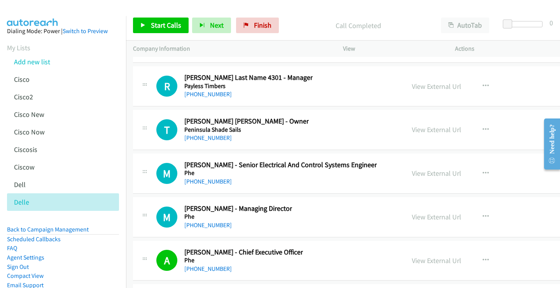
scroll to position [11614, 0]
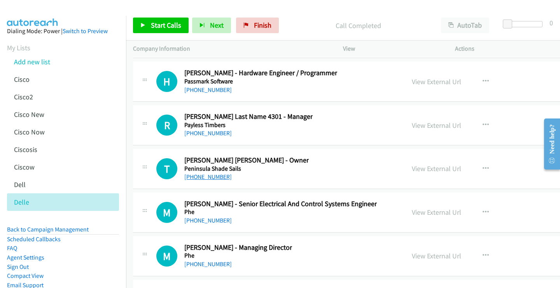
click at [209, 176] on link "[PHONE_NUMBER]" at bounding box center [207, 176] width 47 height 7
click at [412, 167] on link "View External Url" at bounding box center [436, 168] width 49 height 9
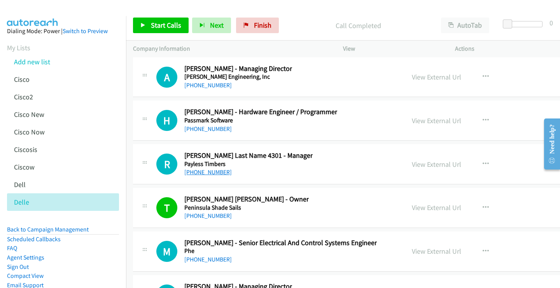
click at [207, 171] on link "[PHONE_NUMBER]" at bounding box center [207, 171] width 47 height 7
click at [412, 165] on link "View External Url" at bounding box center [436, 164] width 49 height 9
